Goal: Task Accomplishment & Management: Manage account settings

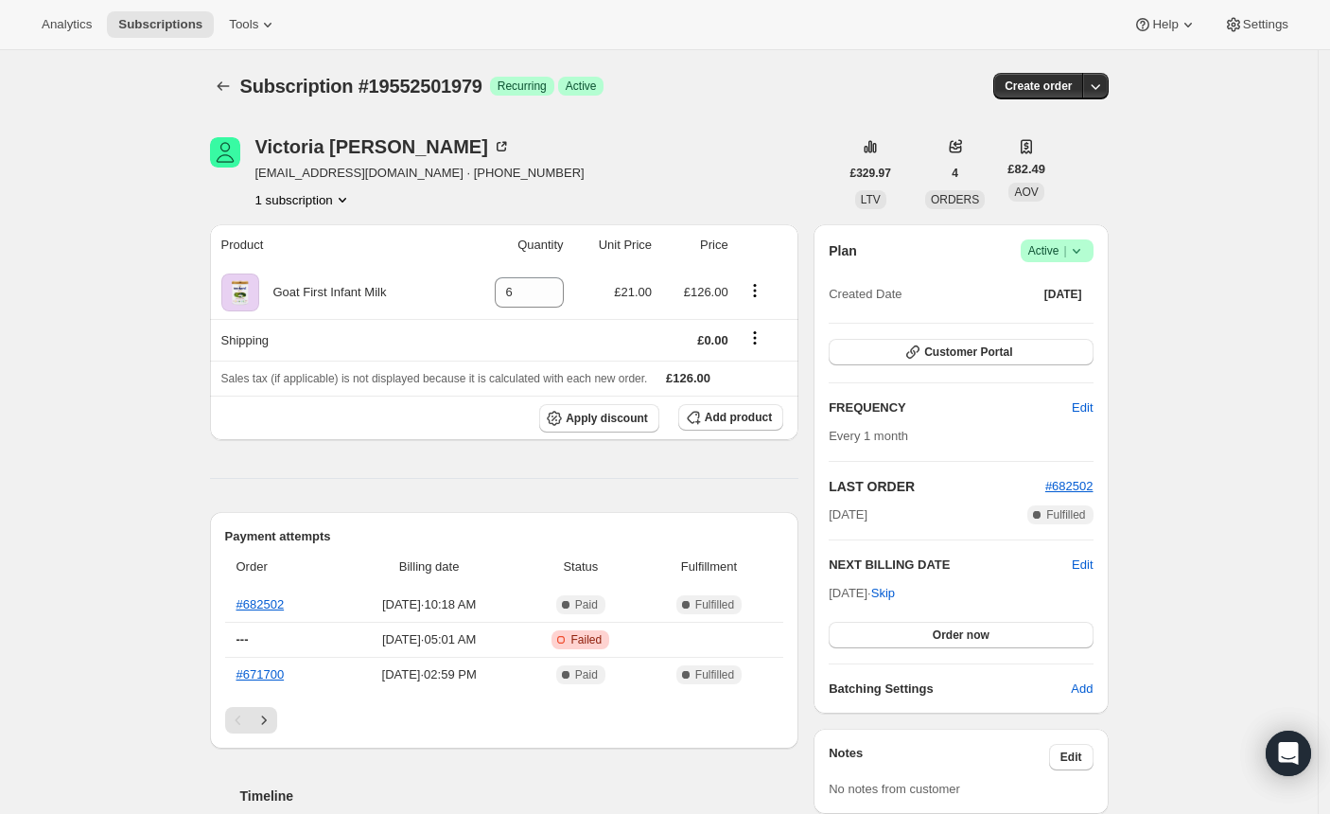
click at [352, 194] on icon "Product actions" at bounding box center [342, 199] width 19 height 19
click at [879, 69] on div "Subscription #19552501979. This page is ready Subscription #19552501979 Success…" at bounding box center [659, 86] width 899 height 72
click at [1086, 249] on icon at bounding box center [1076, 250] width 19 height 19
click at [1014, 317] on span "Cancel subscription" at bounding box center [1055, 319] width 107 height 14
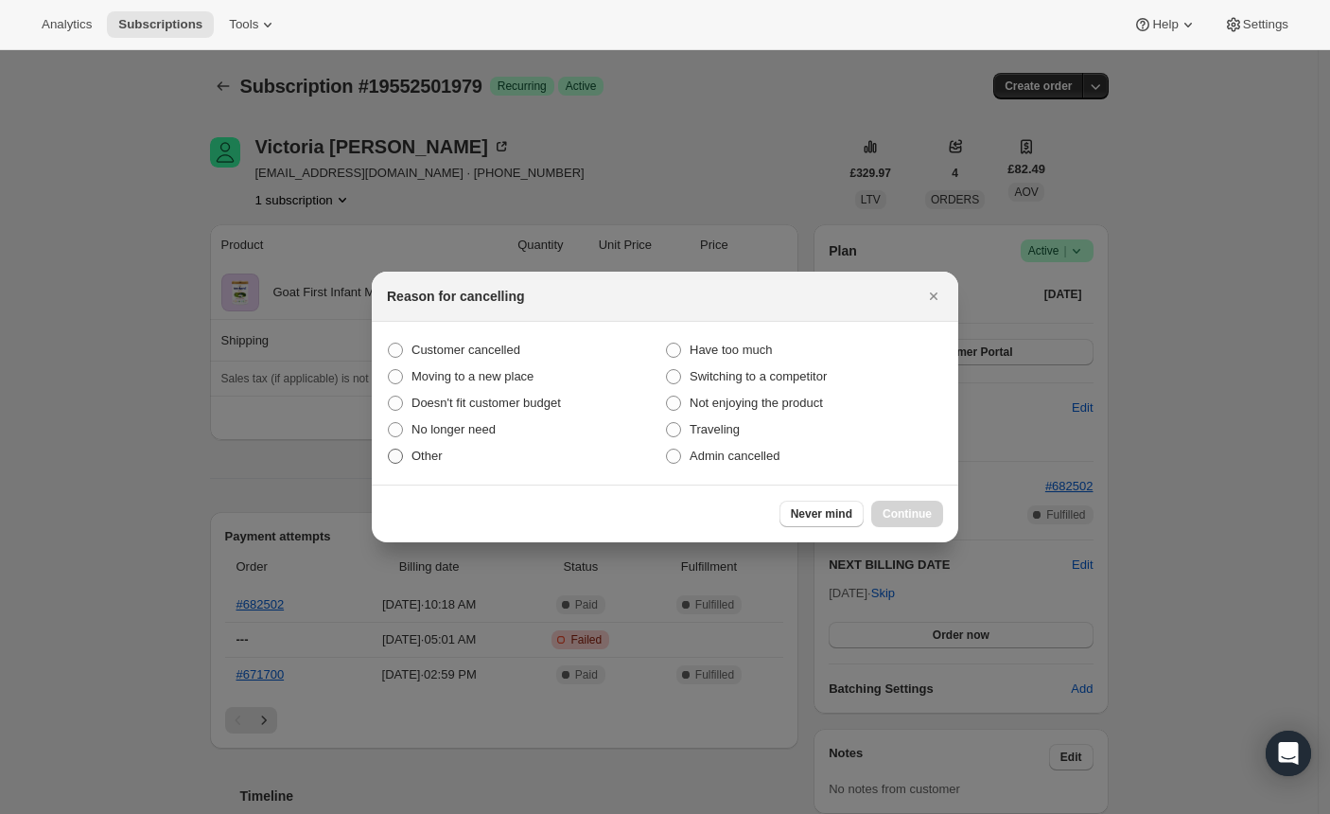
click at [393, 449] on span ":rb3:" at bounding box center [395, 456] width 15 height 15
click at [389, 449] on input "Other" at bounding box center [388, 449] width 1 height 1
radio input "true"
click at [894, 507] on span "Continue" at bounding box center [907, 513] width 49 height 15
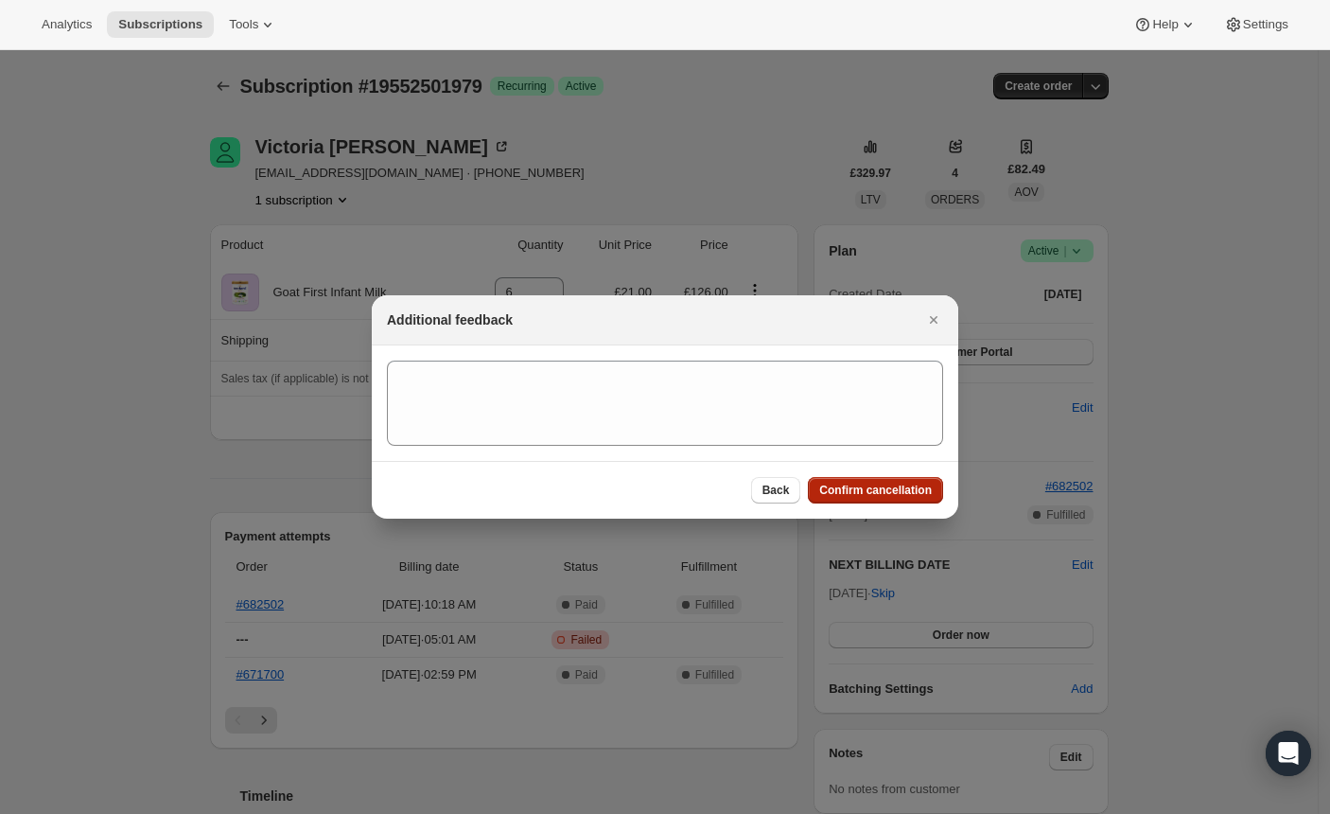
click at [856, 496] on span "Confirm cancellation" at bounding box center [875, 490] width 113 height 15
